Goal: Information Seeking & Learning: Learn about a topic

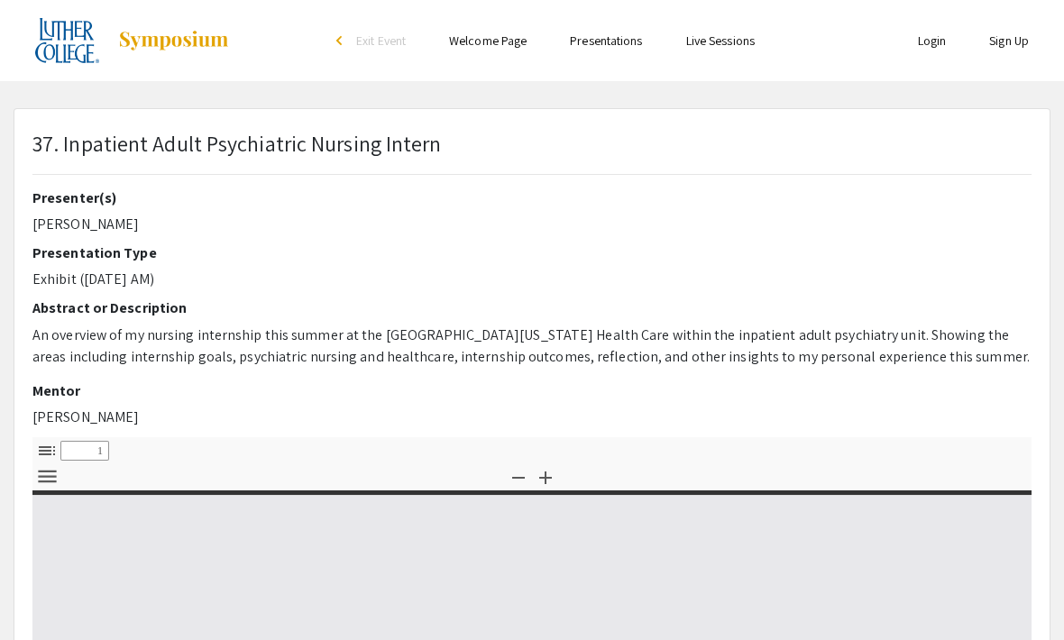
select select "custom"
type input "0"
select select "custom"
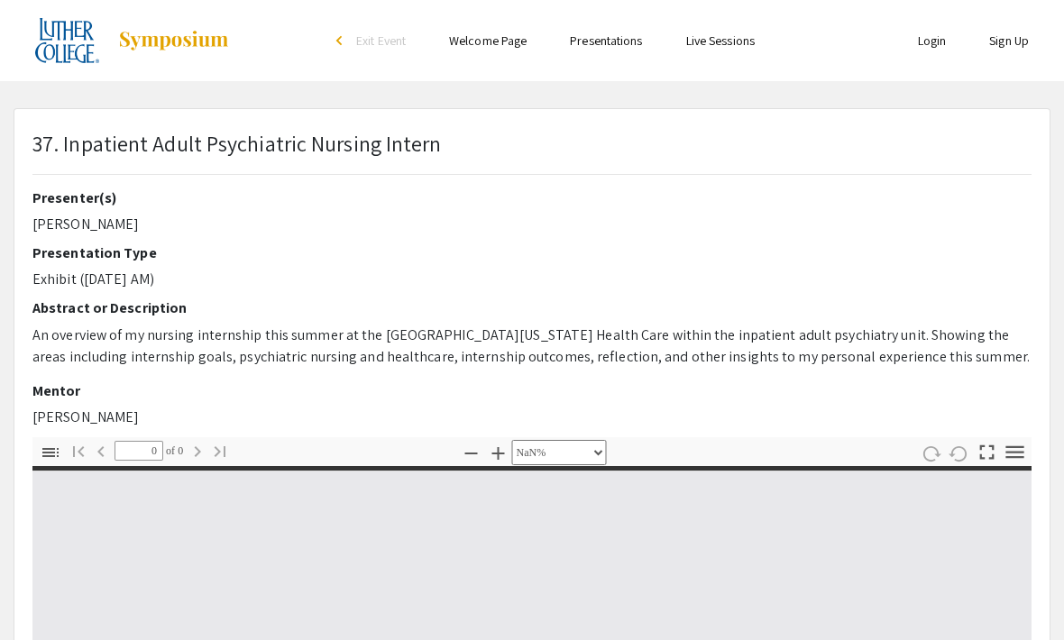
type input "1"
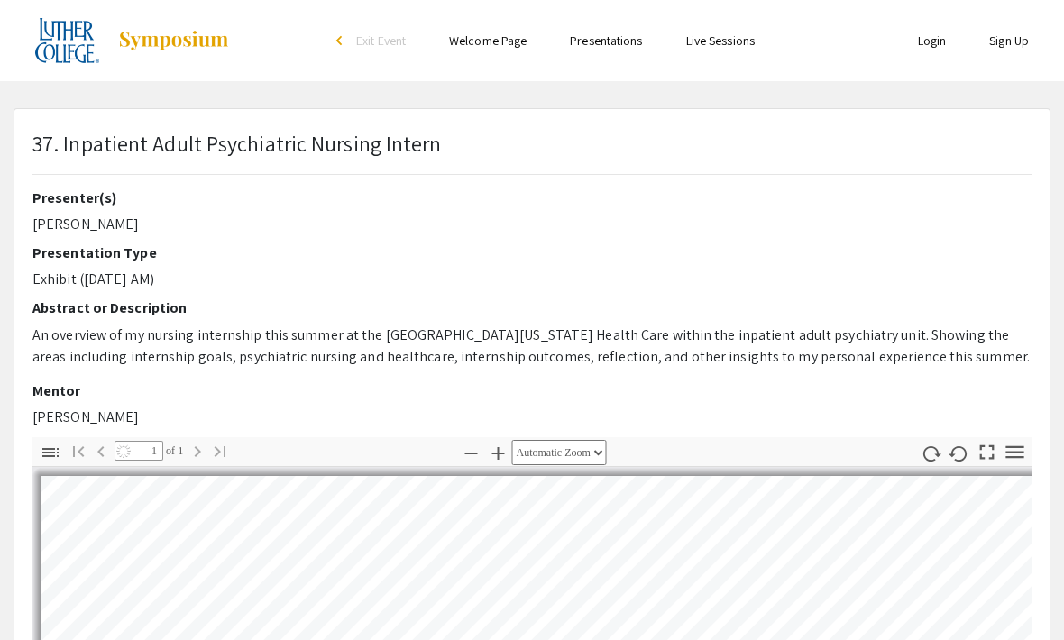
select select "auto"
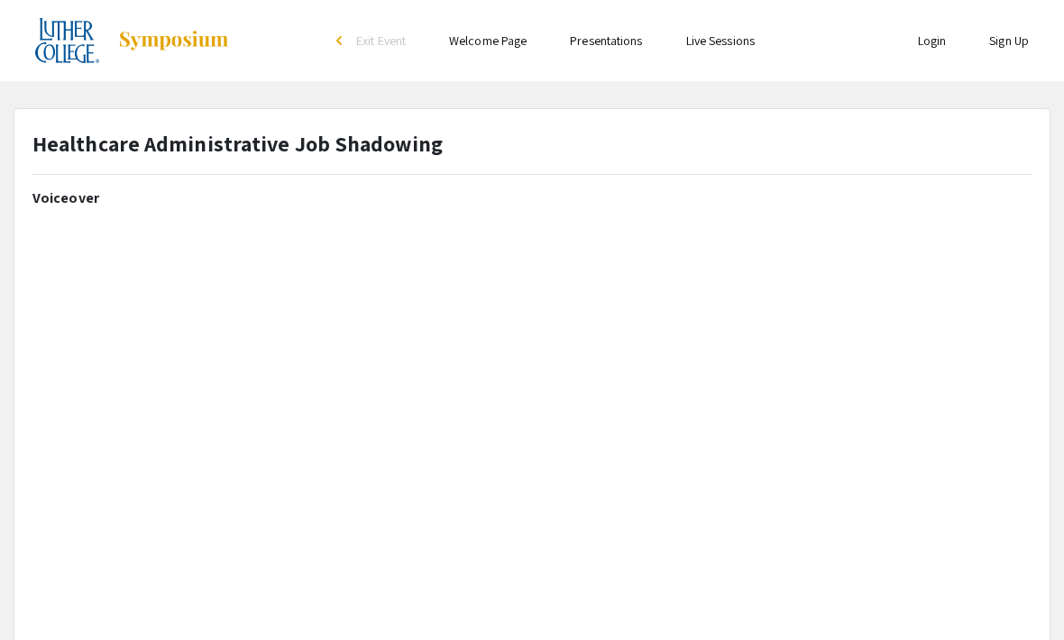
select select "custom"
type input "0"
select select "custom"
type input "1"
select select "auto"
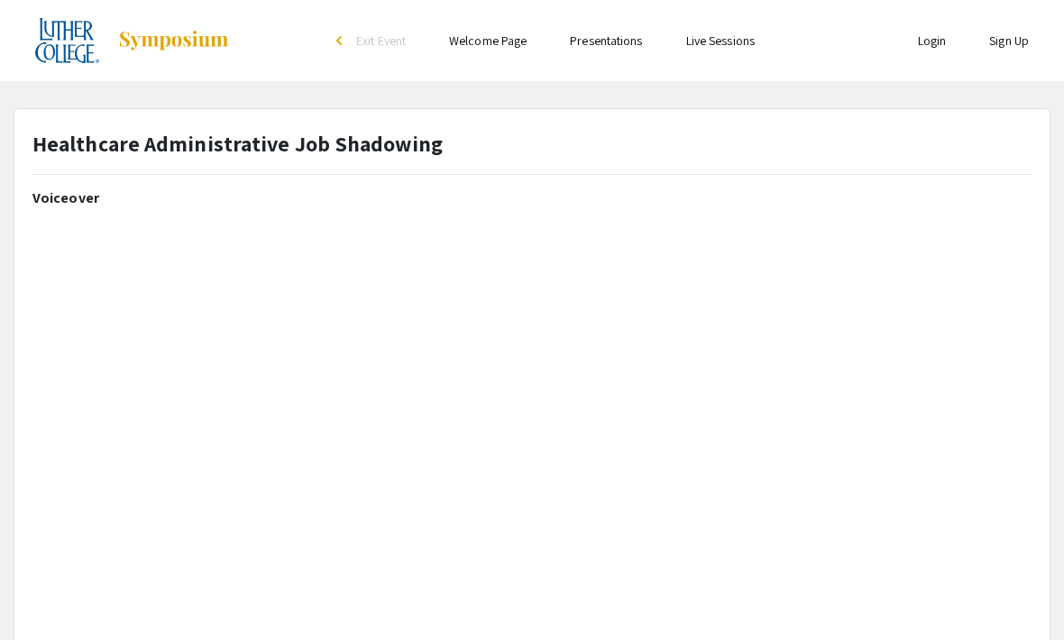
scroll to position [-2, 0]
